Goal: Transaction & Acquisition: Subscribe to service/newsletter

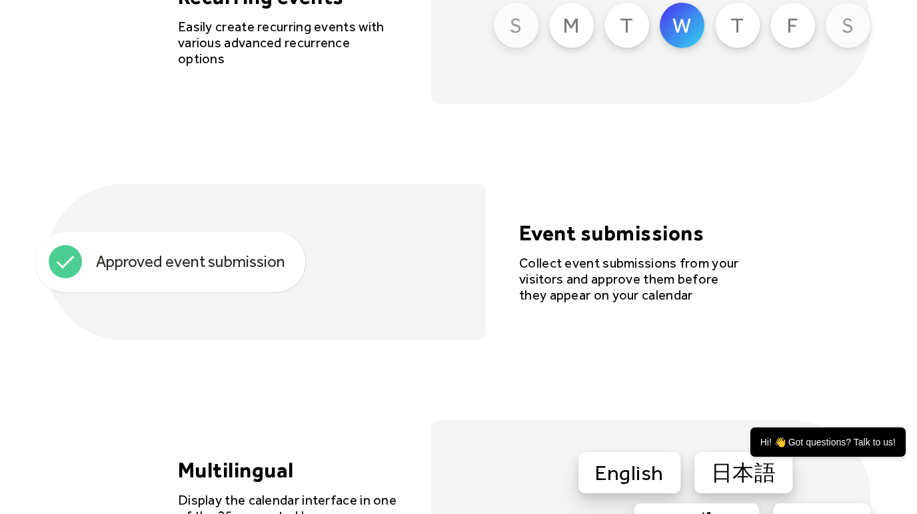
scroll to position [3302, 0]
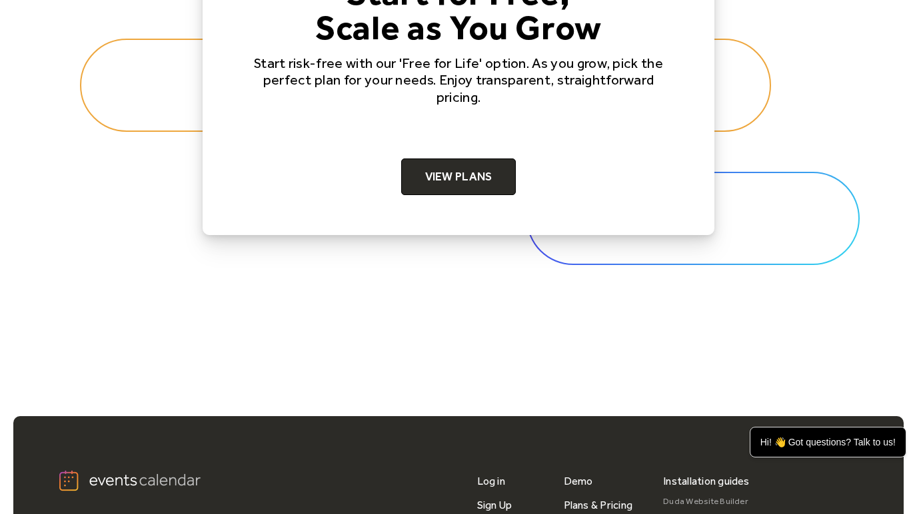
scroll to position [3924, 0]
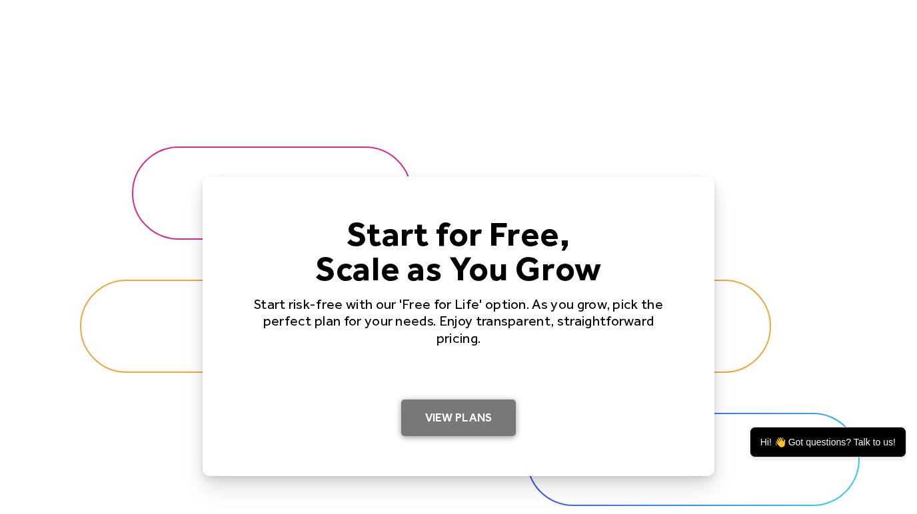
click at [432, 405] on link "View Plans" at bounding box center [458, 418] width 115 height 37
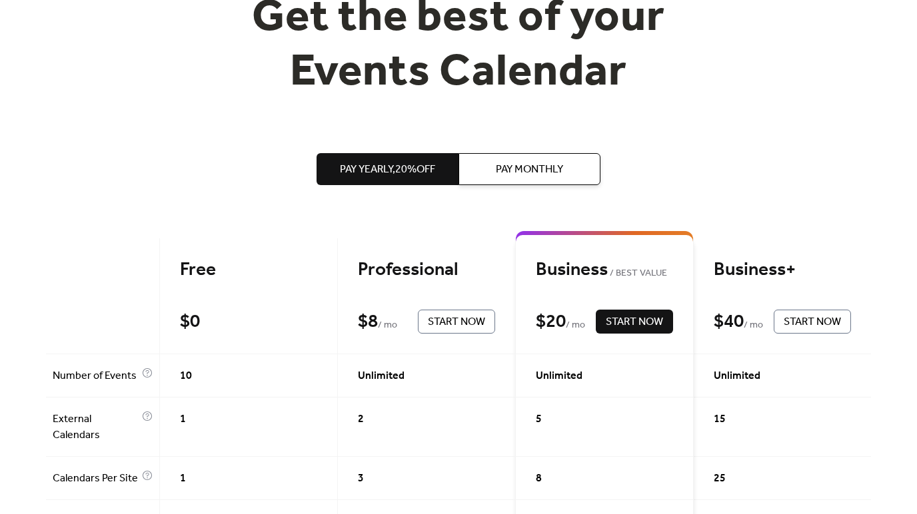
scroll to position [162, 0]
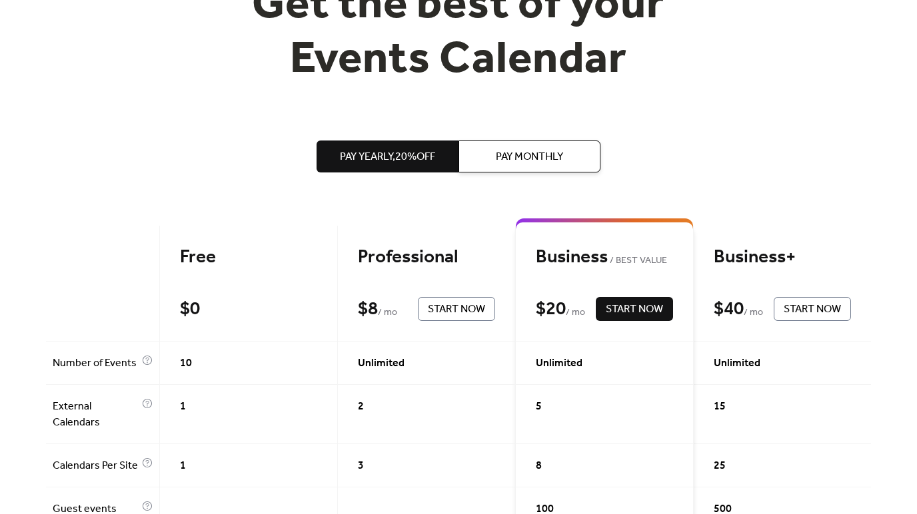
click at [245, 280] on div "Free $ 0 Start Now" at bounding box center [249, 284] width 178 height 116
click at [195, 261] on div "Free" at bounding box center [248, 257] width 137 height 23
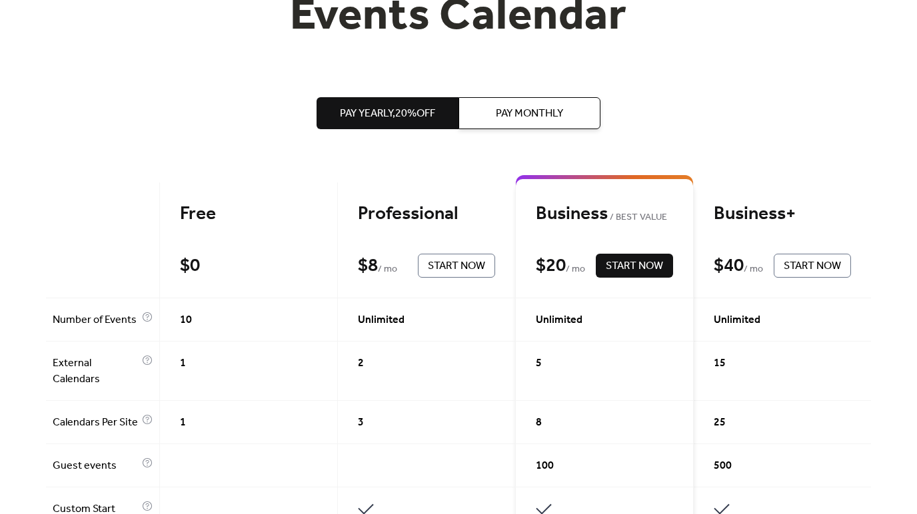
click at [180, 240] on div "Free $ 0 Start Now" at bounding box center [249, 241] width 178 height 116
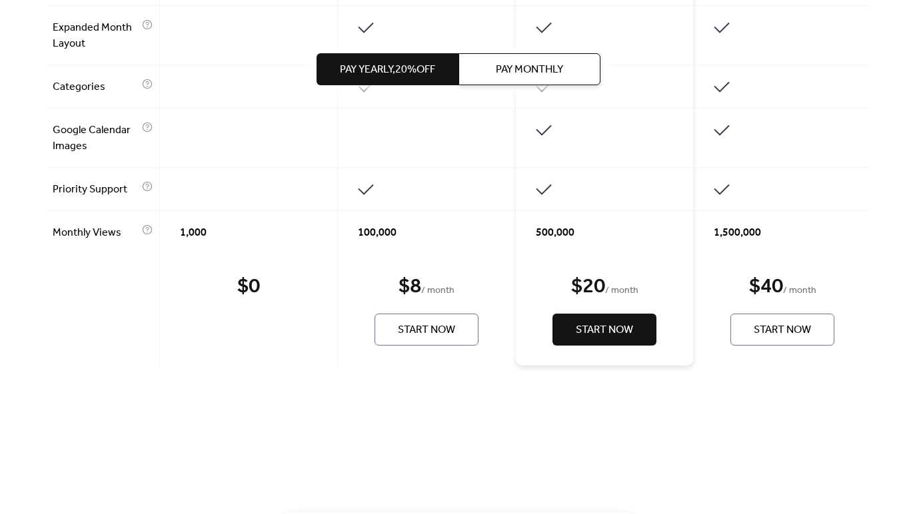
scroll to position [1212, 0]
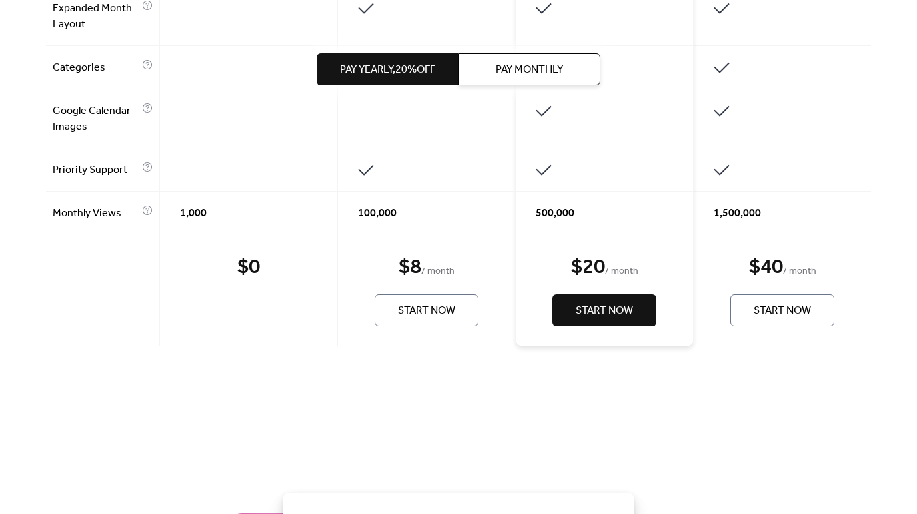
click at [191, 222] on span "1,000" at bounding box center [193, 214] width 27 height 16
click at [207, 274] on div "$ 0 Start Now" at bounding box center [249, 290] width 178 height 112
click at [288, 234] on div "1,000" at bounding box center [249, 213] width 178 height 43
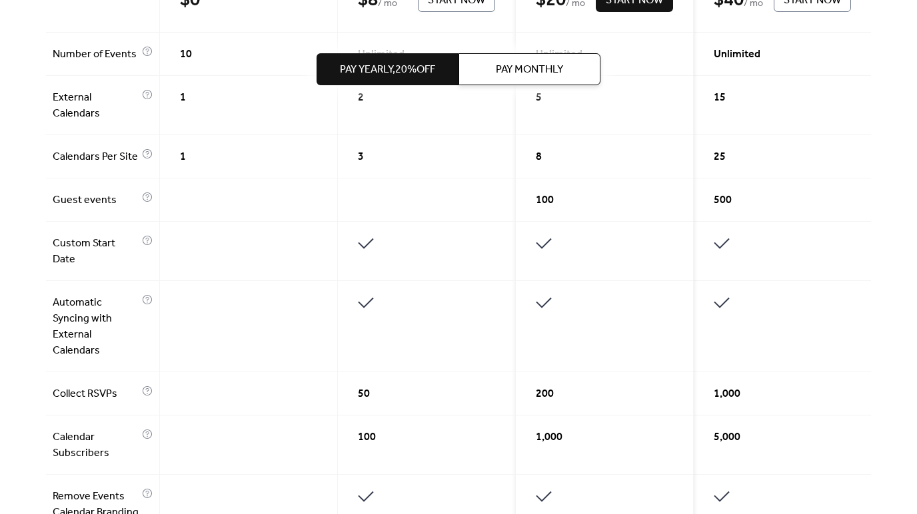
scroll to position [29, 0]
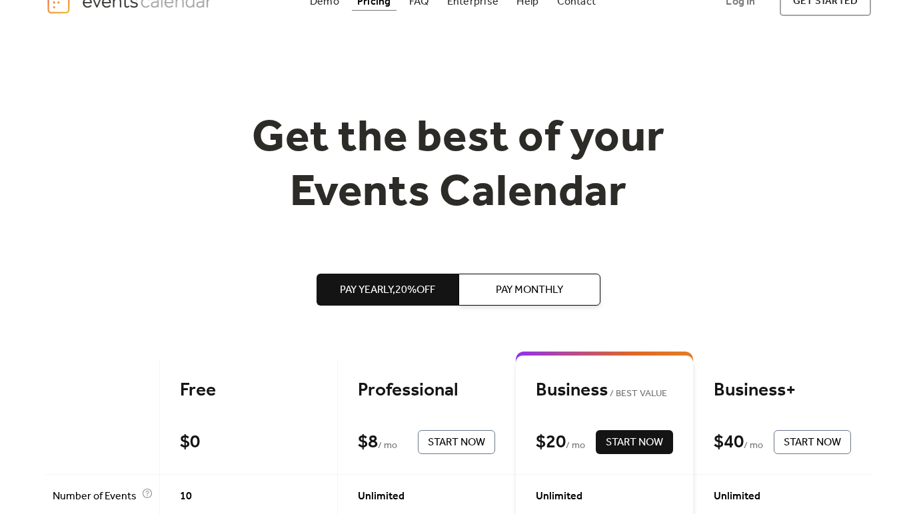
click at [213, 390] on div "Free" at bounding box center [248, 390] width 137 height 23
click at [499, 297] on span "Pay Monthly" at bounding box center [529, 290] width 67 height 16
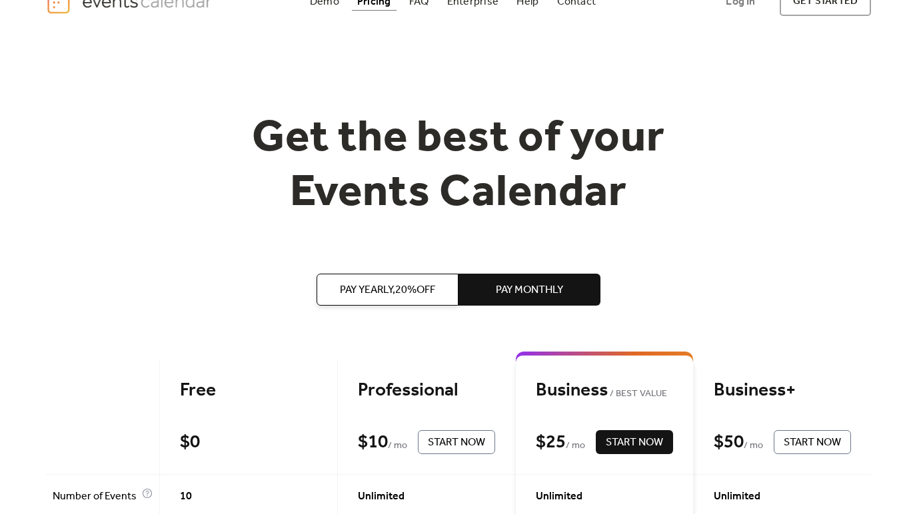
click at [219, 388] on div "Free" at bounding box center [248, 390] width 137 height 23
click at [187, 392] on div "Free" at bounding box center [248, 390] width 137 height 23
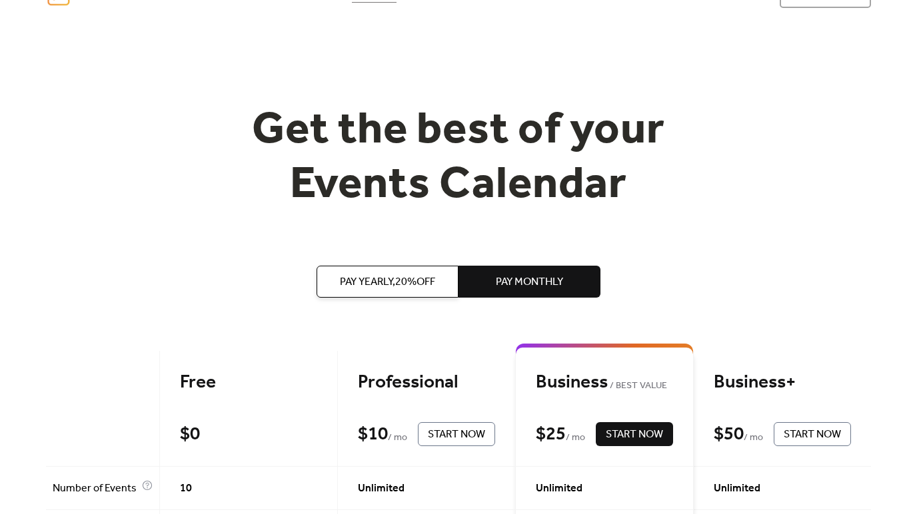
scroll to position [0, 0]
